Goal: Task Accomplishment & Management: Manage account settings

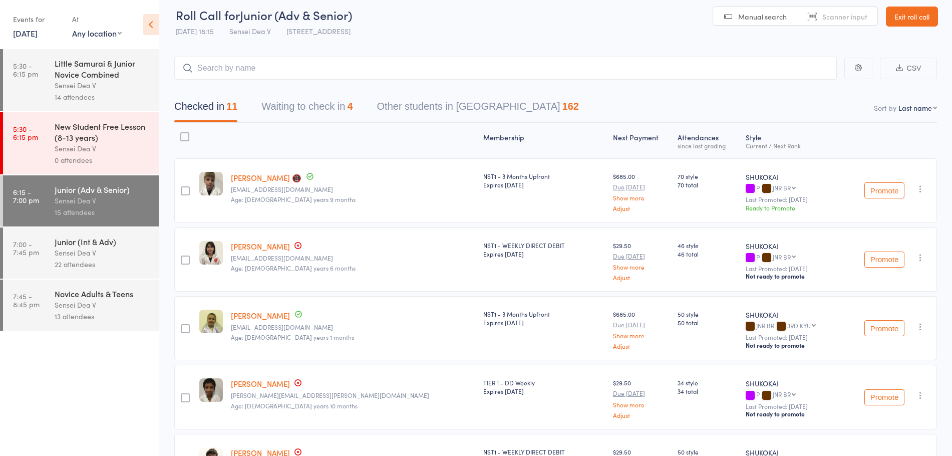
click at [154, 24] on icon at bounding box center [151, 24] width 16 height 21
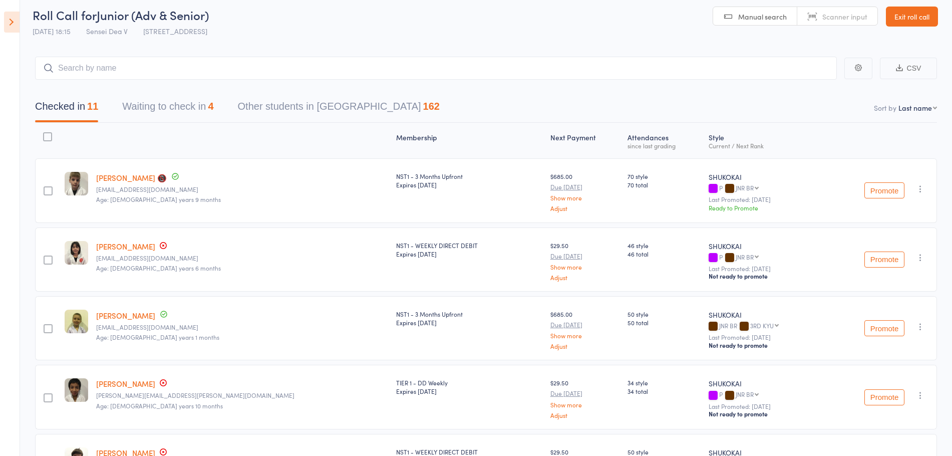
click at [8, 23] on icon at bounding box center [12, 22] width 16 height 21
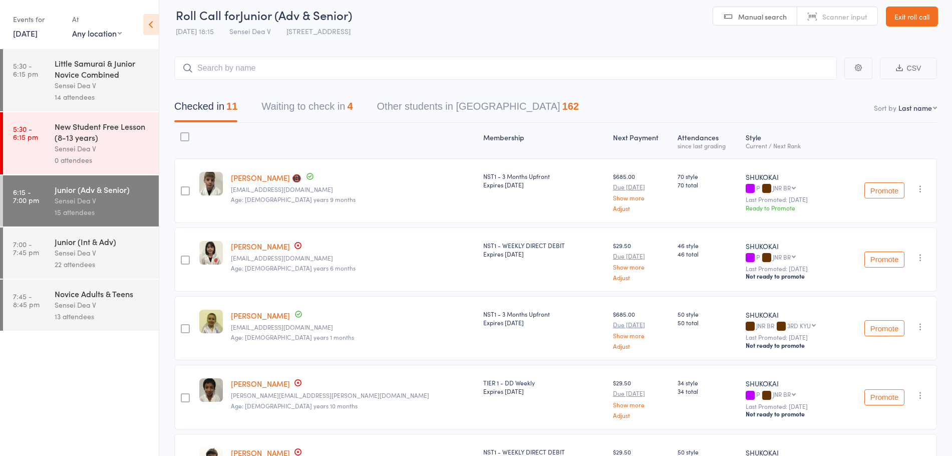
click at [95, 262] on div "22 attendees" at bounding box center [103, 264] width 96 height 12
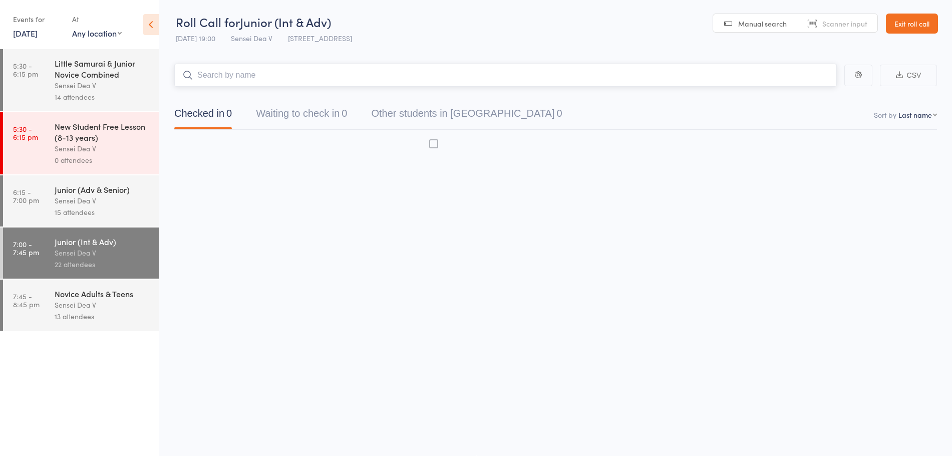
scroll to position [1, 0]
click at [157, 29] on icon at bounding box center [151, 24] width 16 height 21
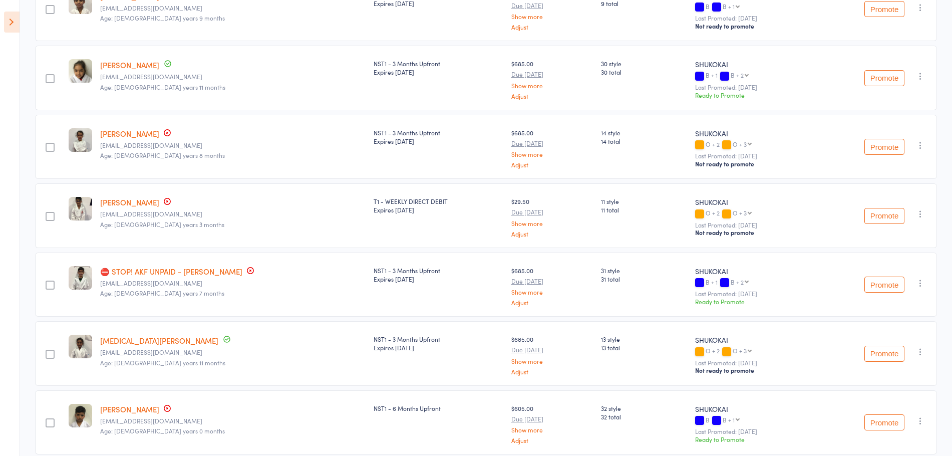
scroll to position [39, 0]
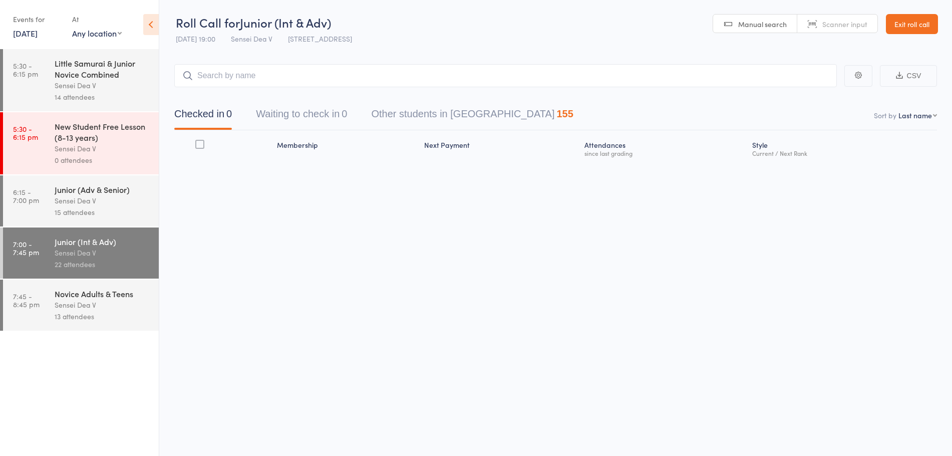
click at [154, 25] on icon at bounding box center [151, 24] width 16 height 21
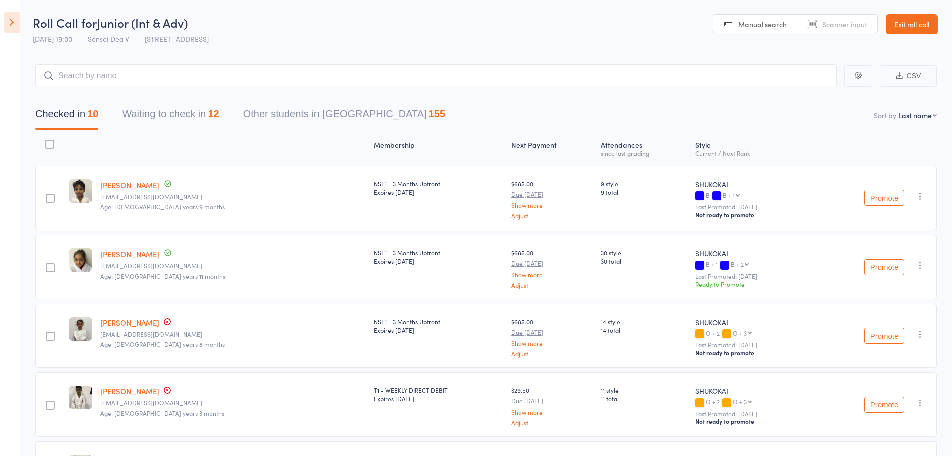
click at [182, 111] on button "Waiting to check in 12" at bounding box center [170, 116] width 97 height 27
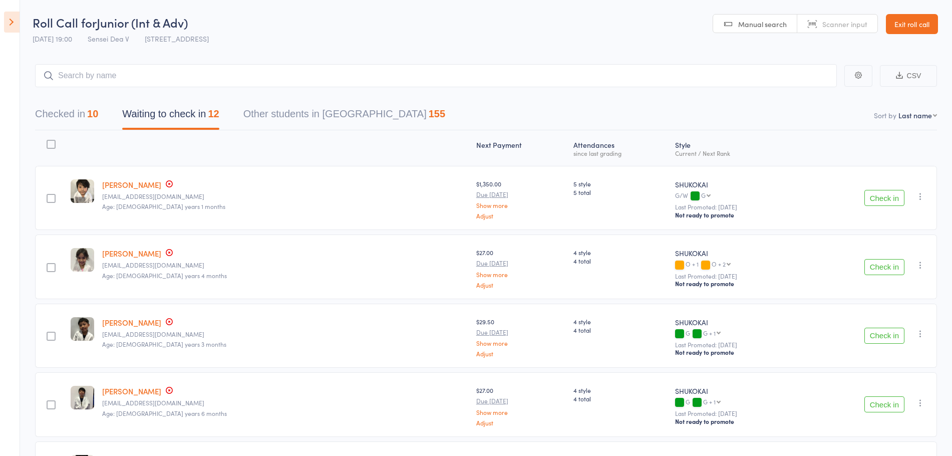
click at [72, 114] on button "Checked in 10" at bounding box center [66, 116] width 63 height 27
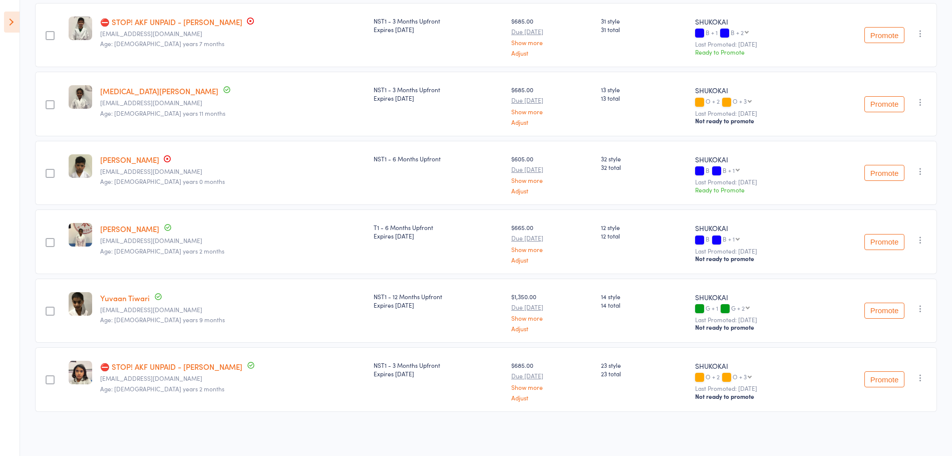
scroll to position [439, 0]
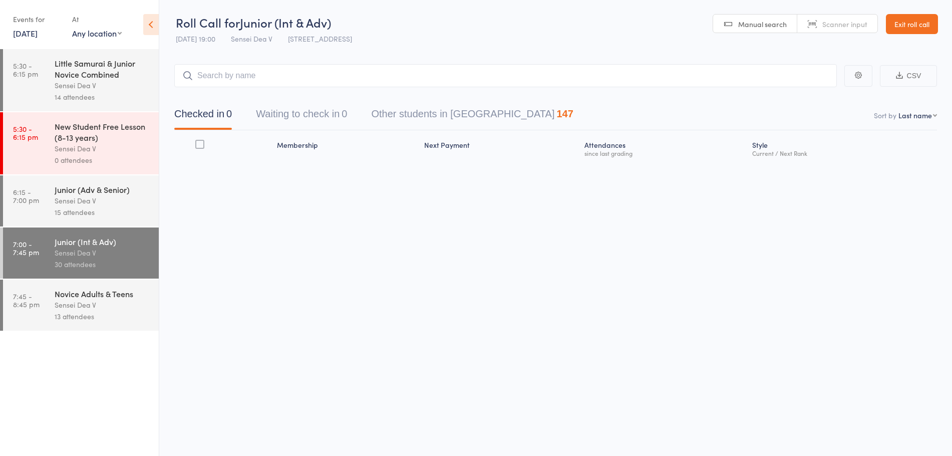
click at [153, 26] on icon at bounding box center [151, 24] width 16 height 21
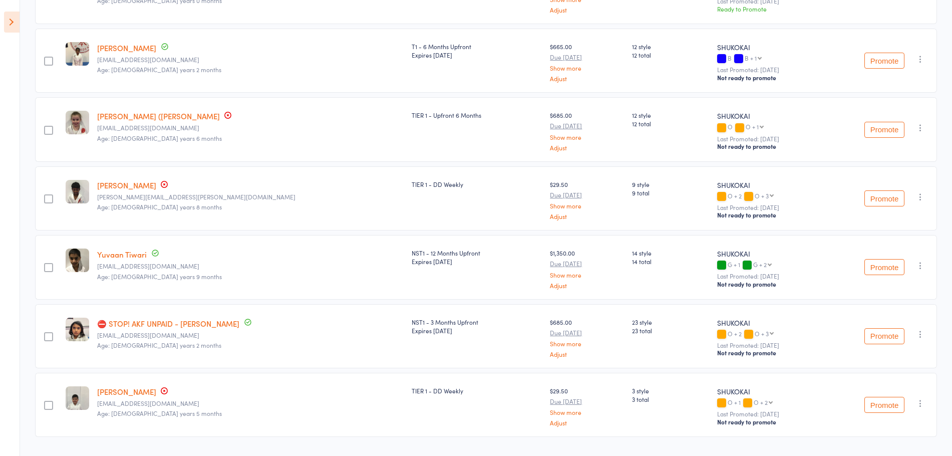
scroll to position [1059, 0]
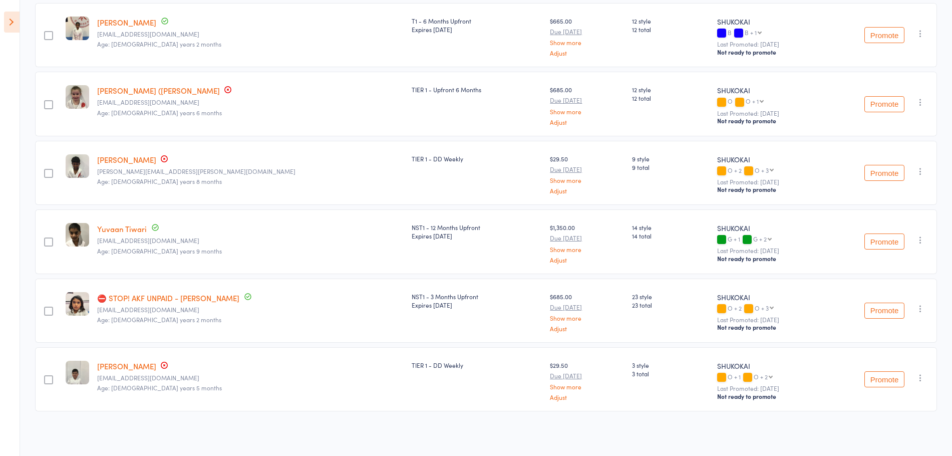
click at [217, 300] on link "⛔ STOP! AKF UNPAID - [PERSON_NAME]" at bounding box center [168, 298] width 142 height 11
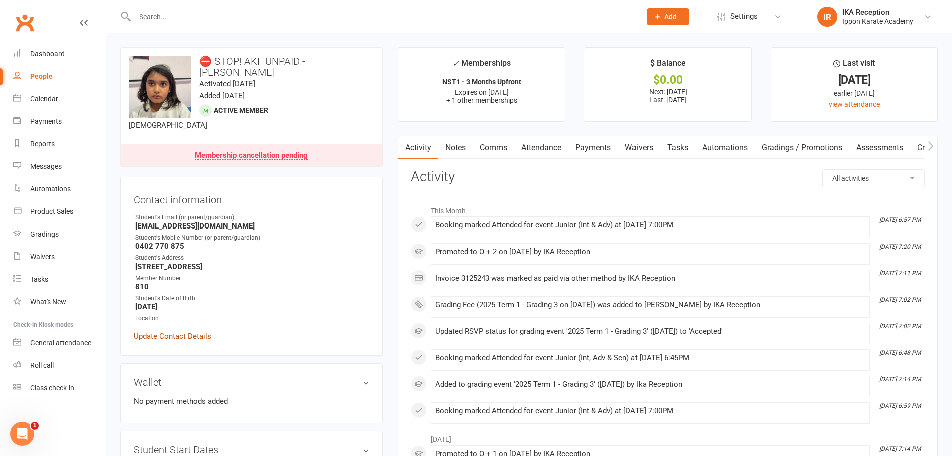
click at [199, 330] on link "Update Contact Details" at bounding box center [173, 336] width 78 height 12
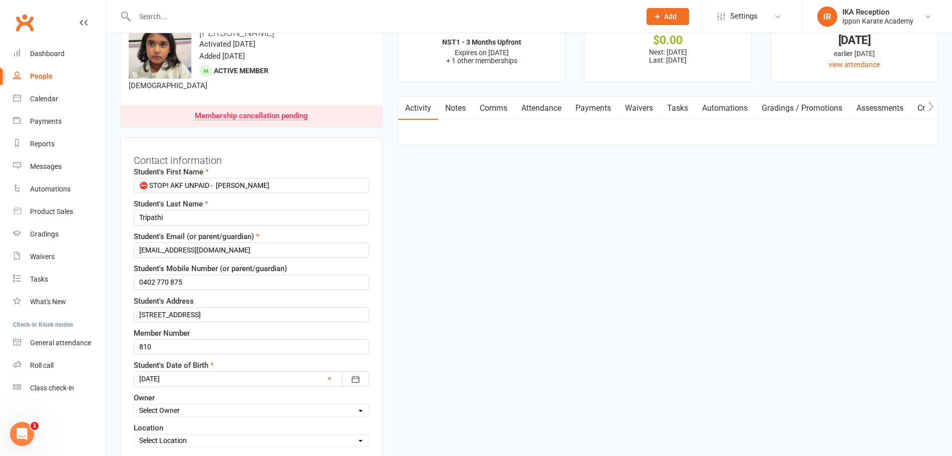
scroll to position [47, 0]
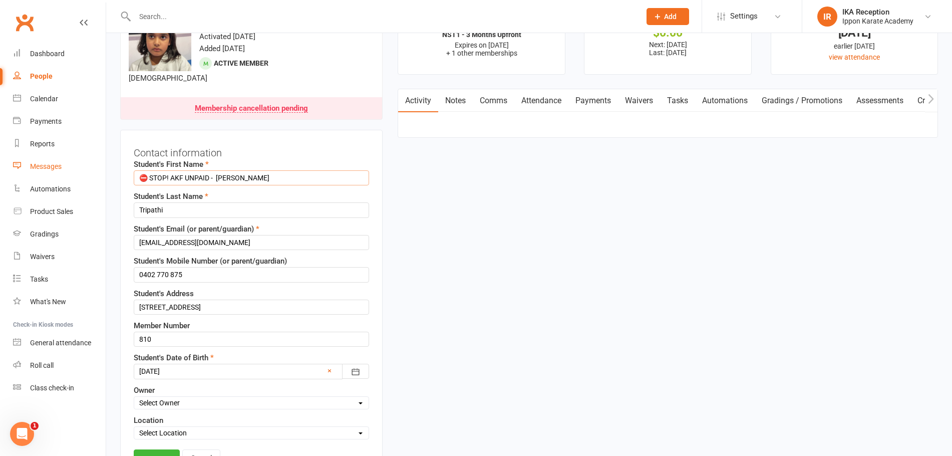
drag, startPoint x: 216, startPoint y: 168, endPoint x: 80, endPoint y: 163, distance: 135.8
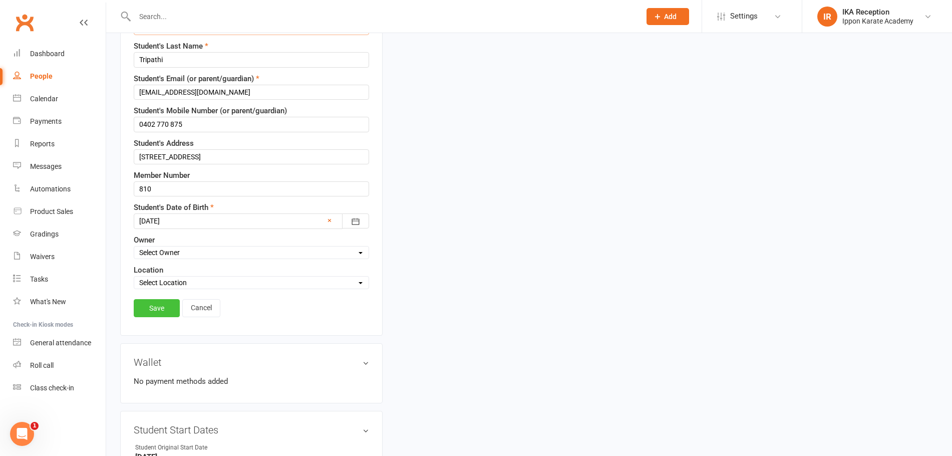
type input "[PERSON_NAME]"
click at [161, 299] on link "Save" at bounding box center [157, 308] width 46 height 18
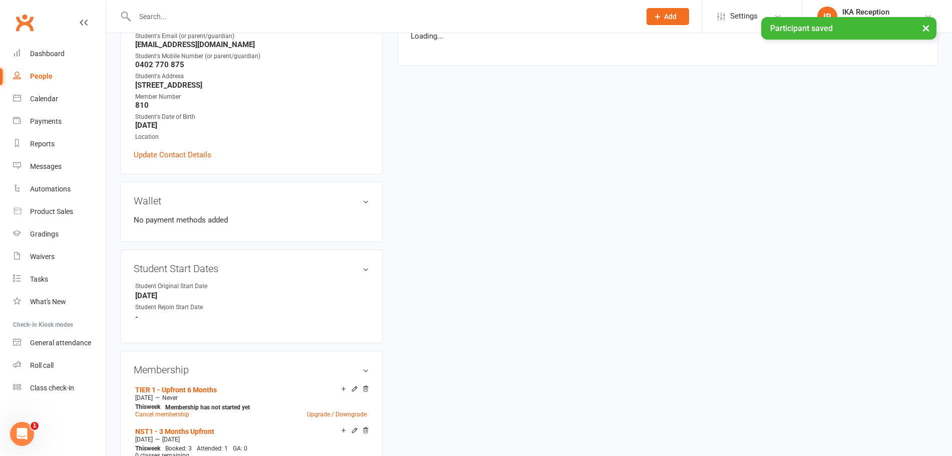
scroll to position [197, 0]
